Goal: Use online tool/utility: Utilize a website feature to perform a specific function

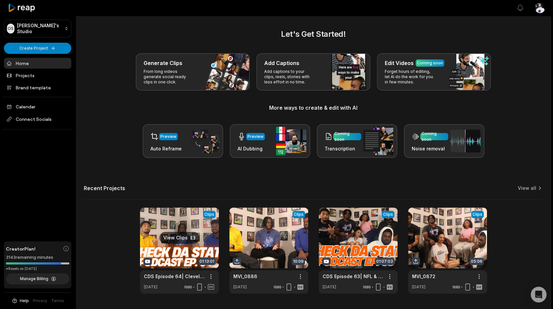
click at [204, 241] on link at bounding box center [179, 251] width 79 height 86
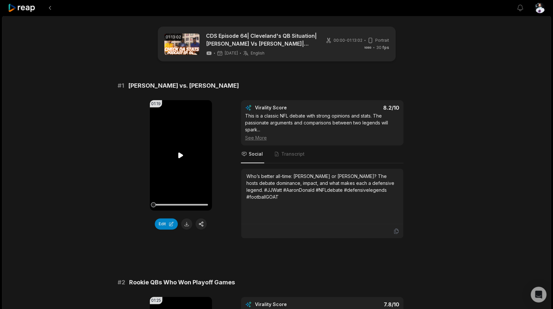
click at [180, 157] on icon at bounding box center [181, 156] width 5 height 6
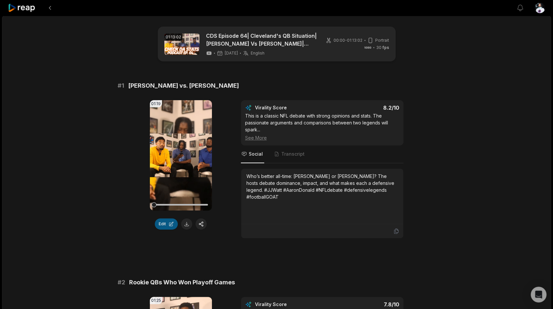
click at [169, 228] on button "Edit" at bounding box center [166, 224] width 23 height 11
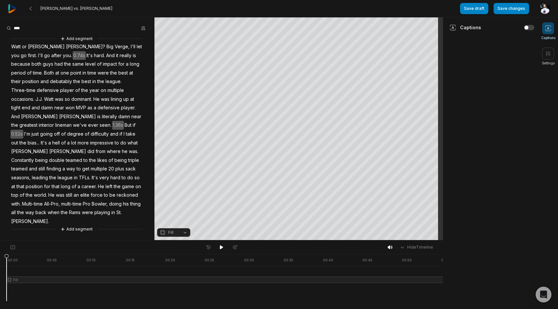
click at [14, 45] on span "Watt" at bounding box center [16, 46] width 11 height 9
